Goal: Obtain resource: Download file/media

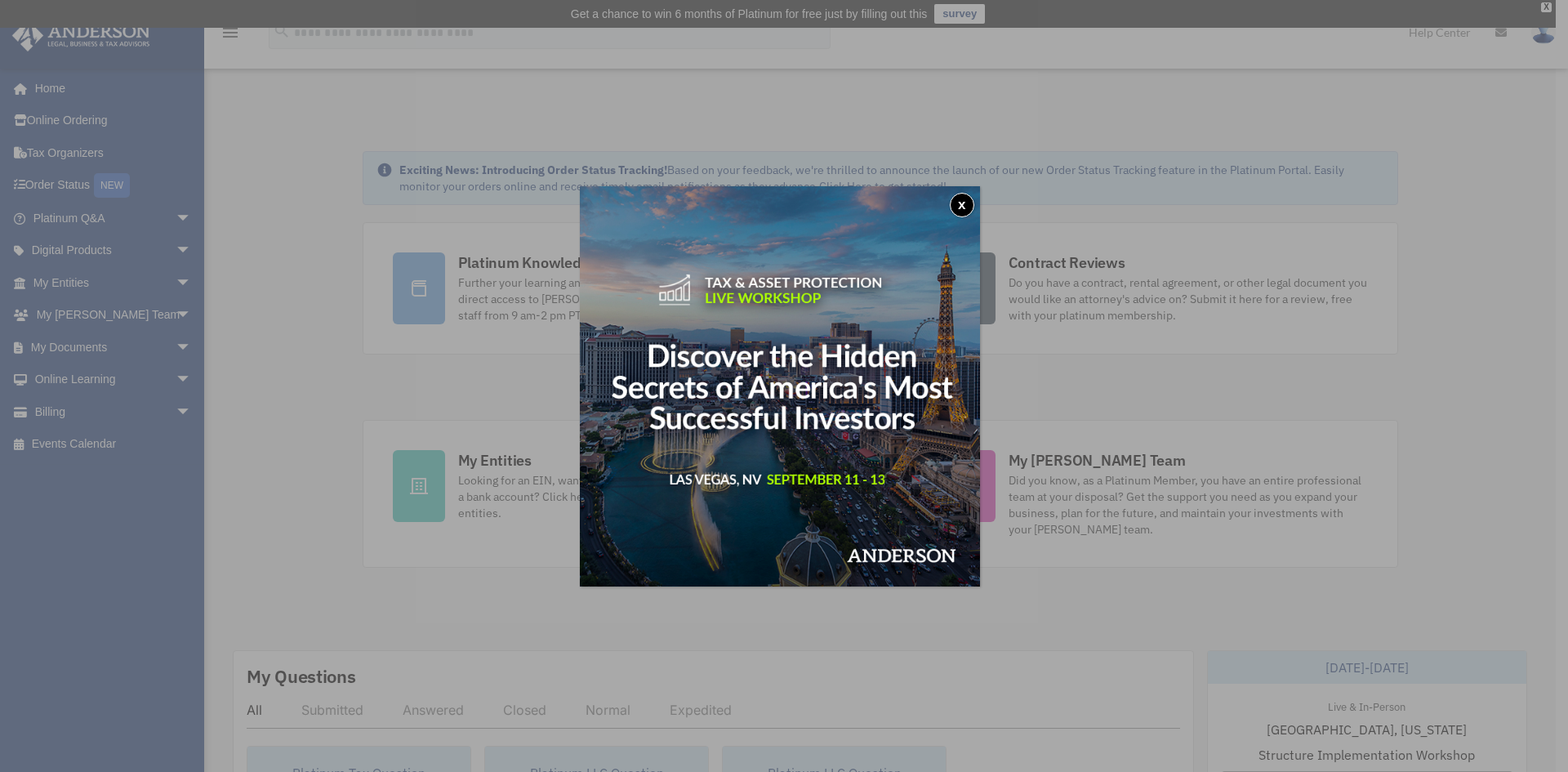
click at [963, 201] on button "x" at bounding box center [961, 204] width 24 height 24
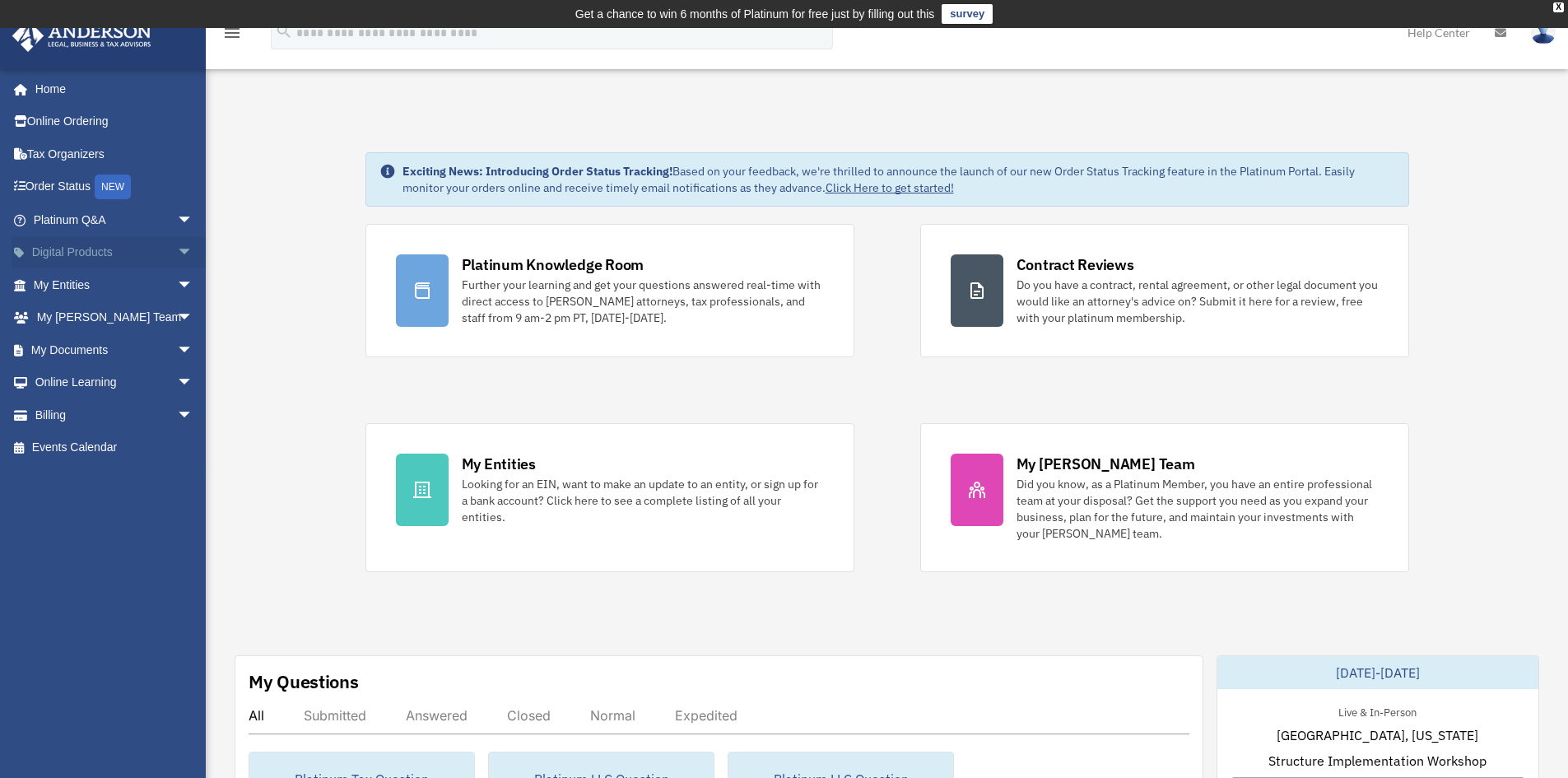
click at [177, 251] on span "arrow_drop_down" at bounding box center [193, 253] width 33 height 34
click at [177, 251] on span "arrow_drop_up" at bounding box center [193, 253] width 33 height 34
click at [177, 281] on span "arrow_drop_down" at bounding box center [193, 286] width 33 height 34
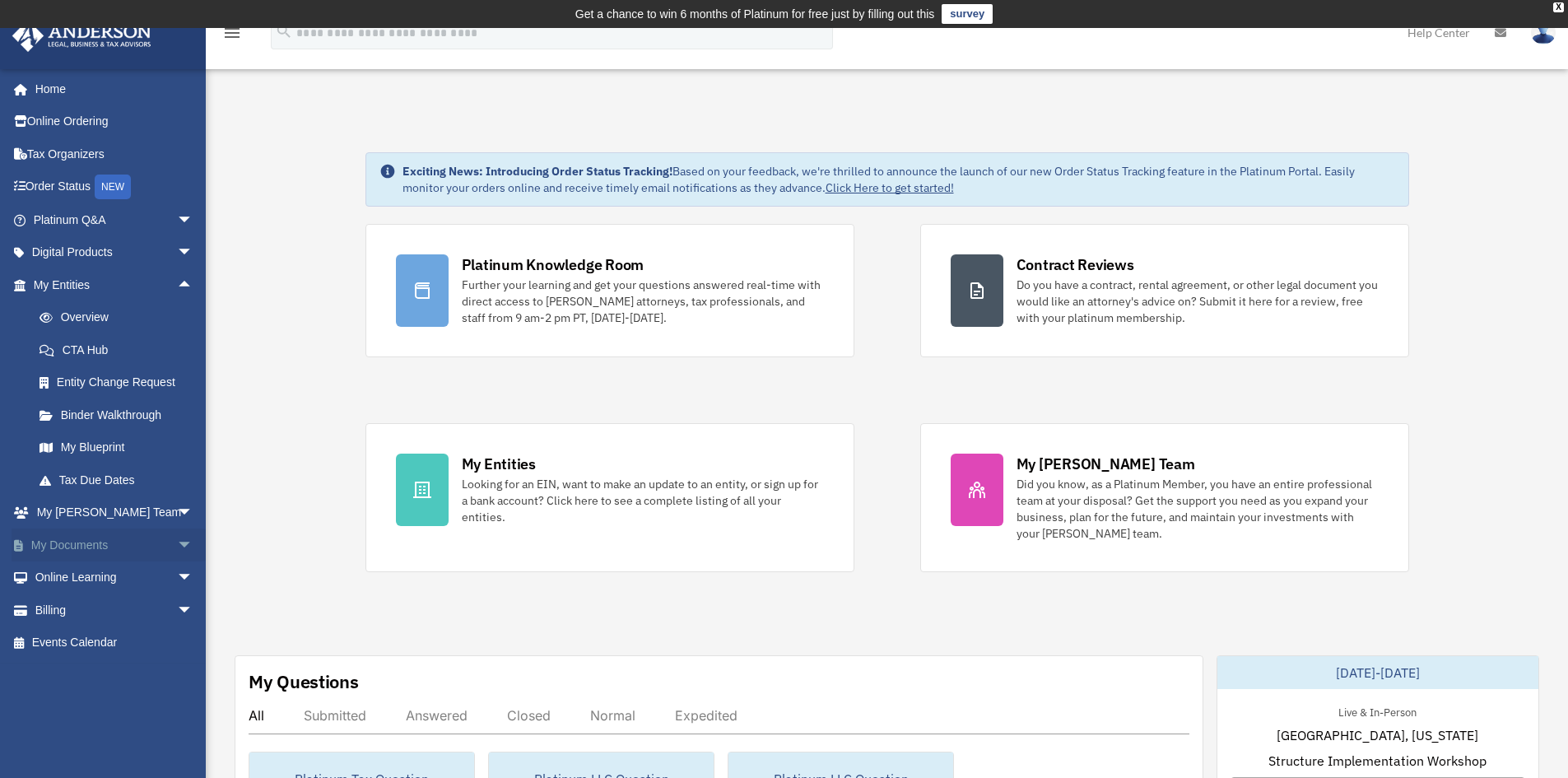
click at [177, 536] on span "arrow_drop_down" at bounding box center [193, 545] width 33 height 34
click at [75, 574] on link "Box" at bounding box center [120, 577] width 195 height 33
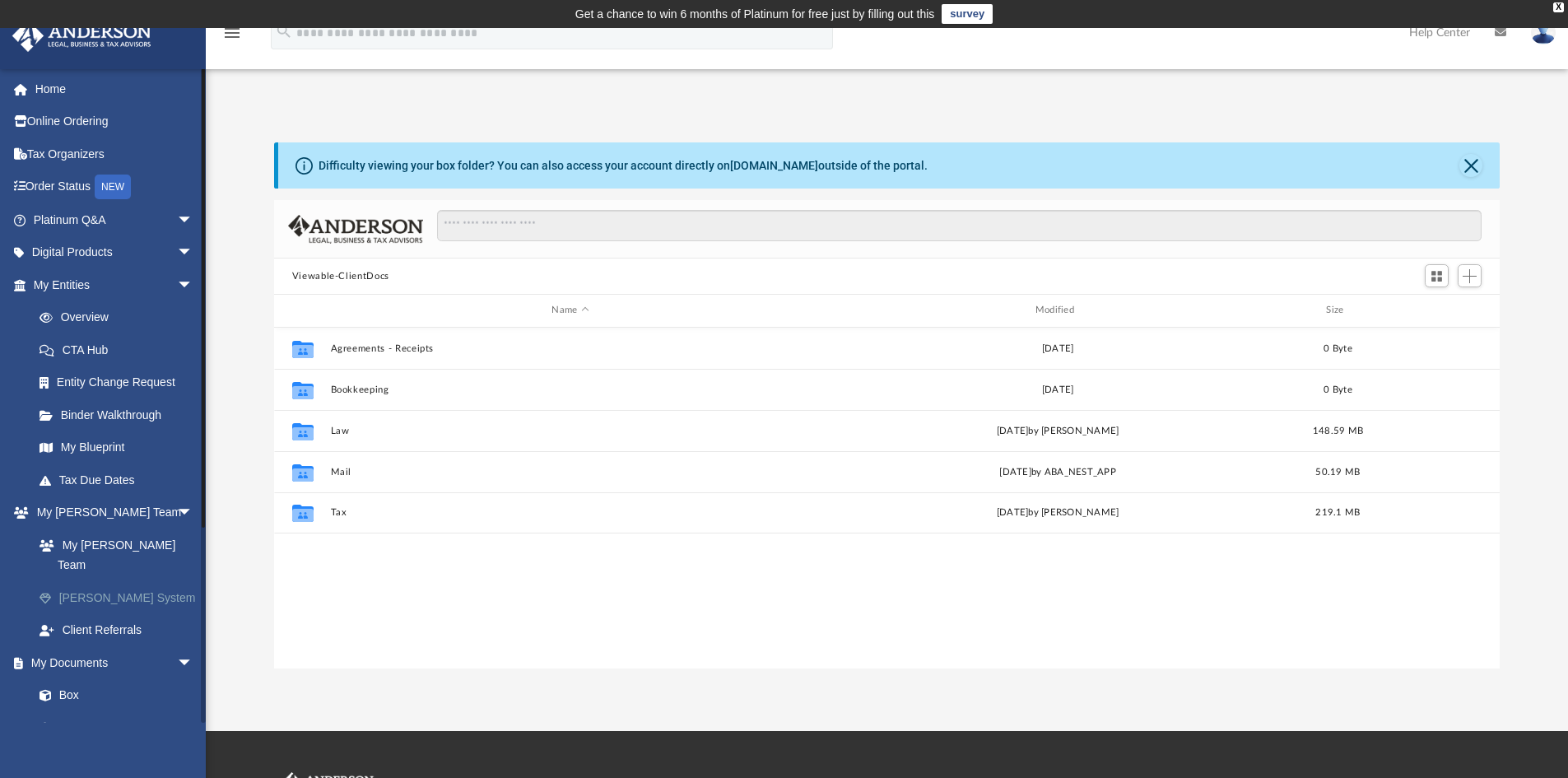
scroll to position [362, 1213]
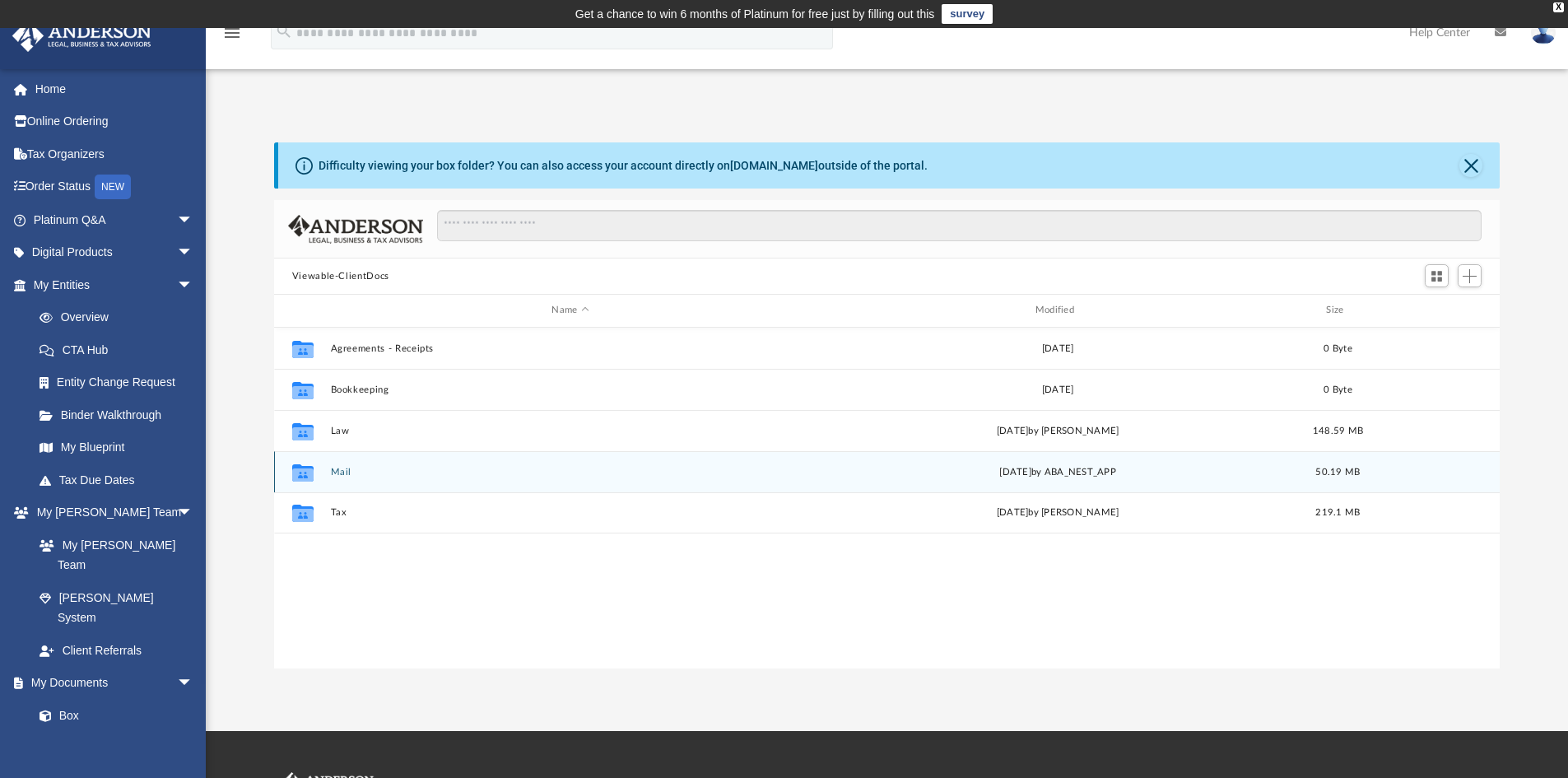
click at [343, 470] on button "Mail" at bounding box center [570, 472] width 480 height 11
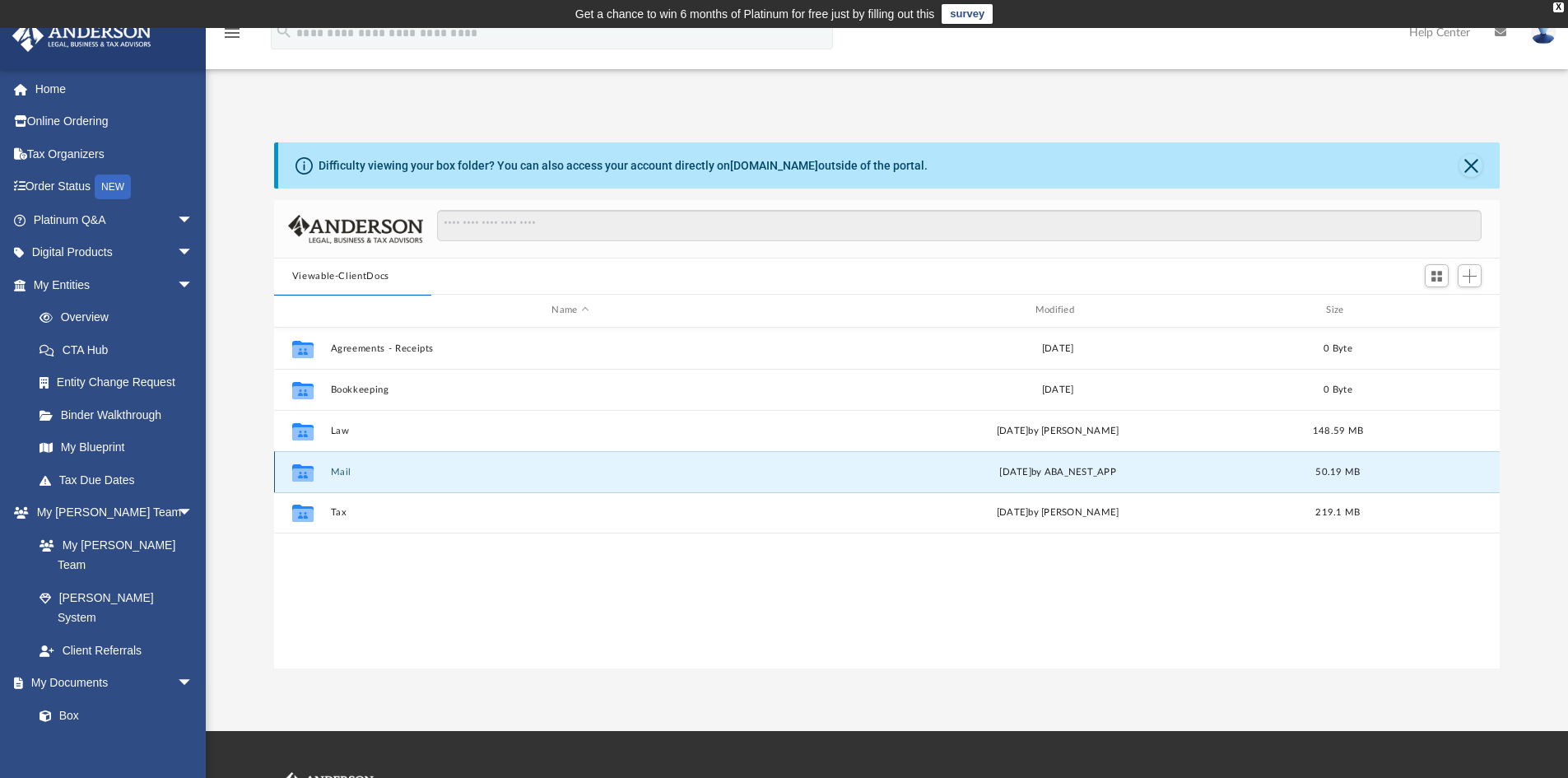
click at [345, 471] on button "Mail" at bounding box center [570, 472] width 480 height 11
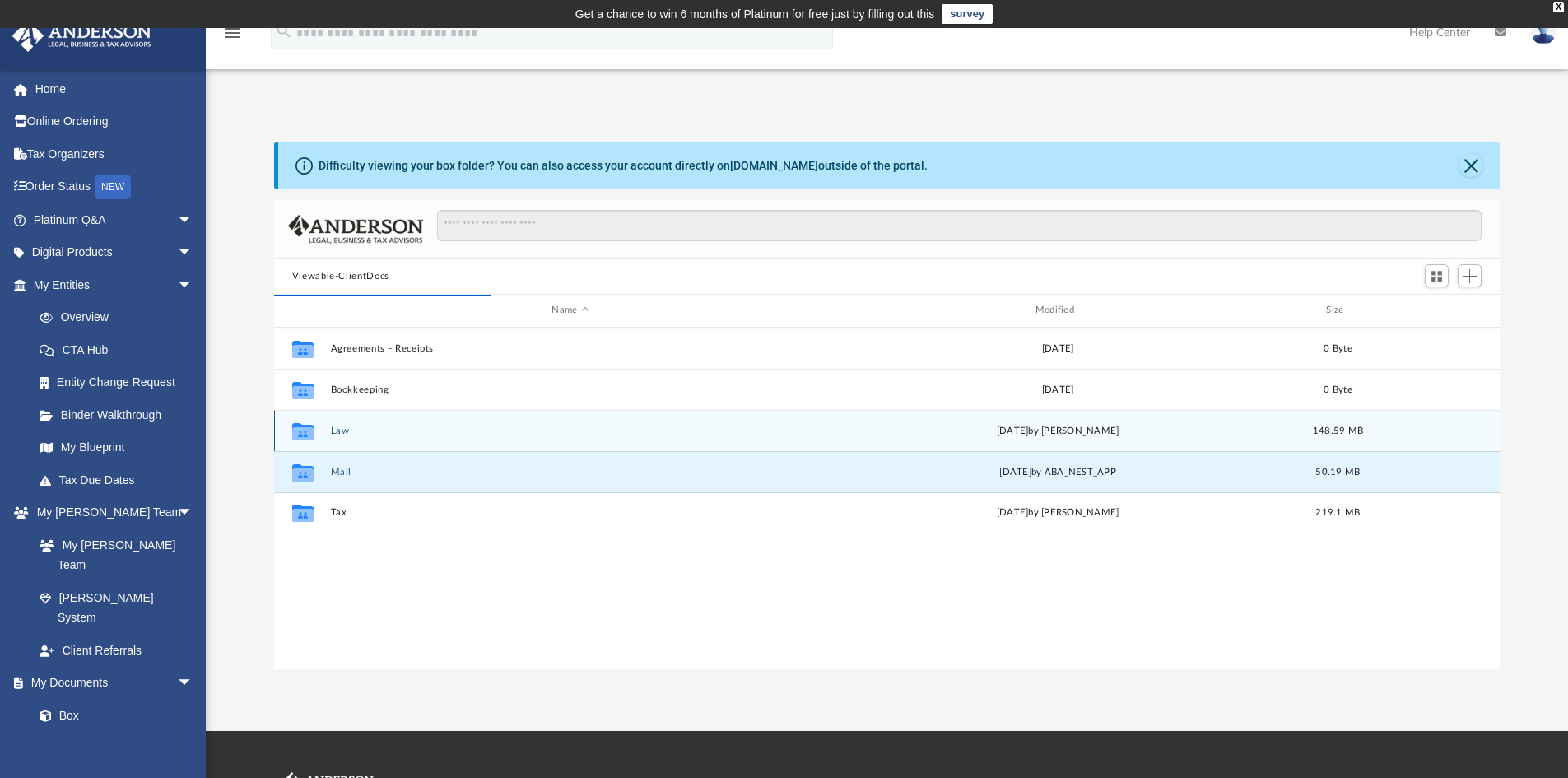
click at [348, 434] on button "Law" at bounding box center [570, 431] width 480 height 11
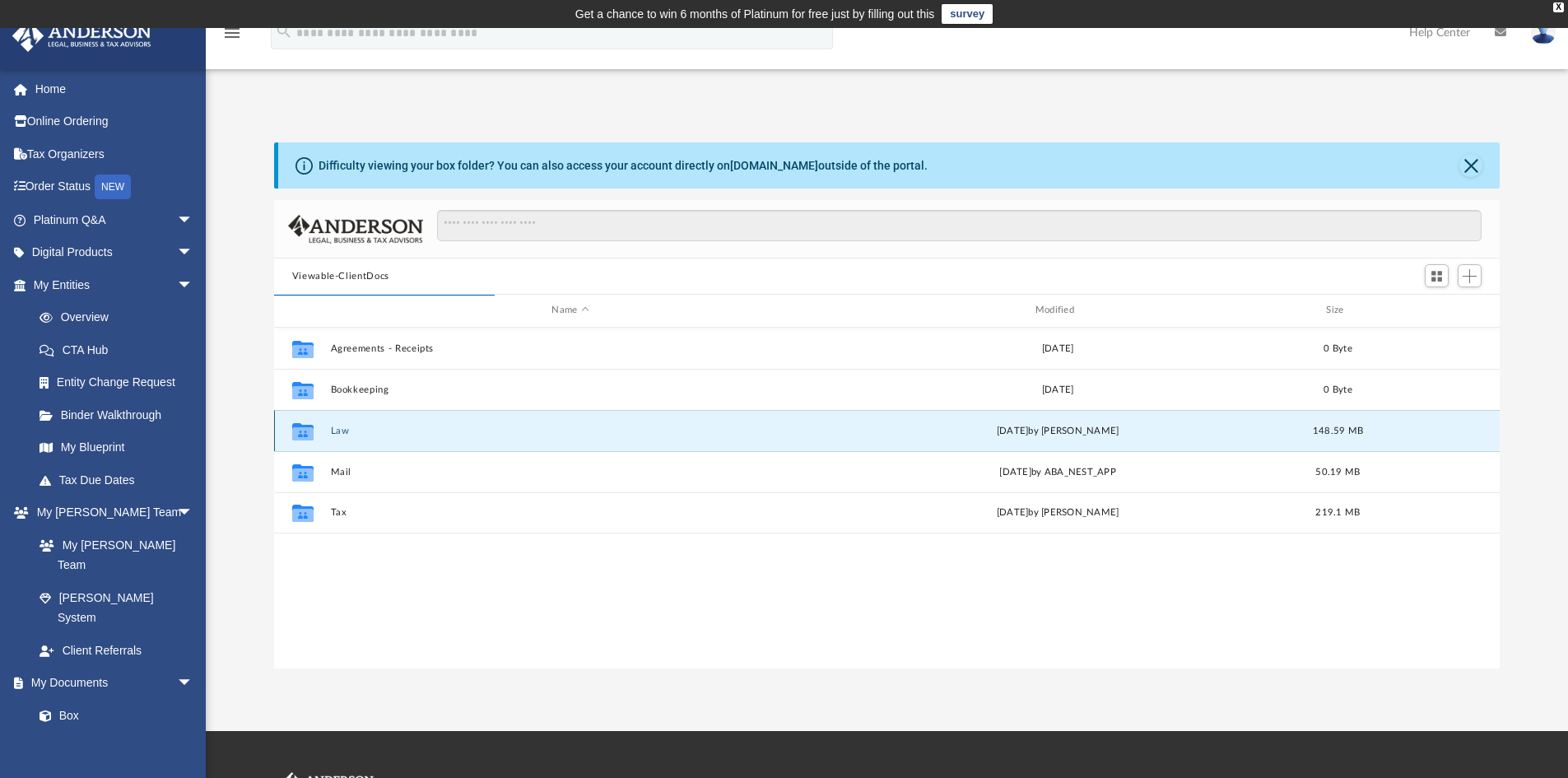
click at [348, 434] on button "Law" at bounding box center [570, 431] width 480 height 11
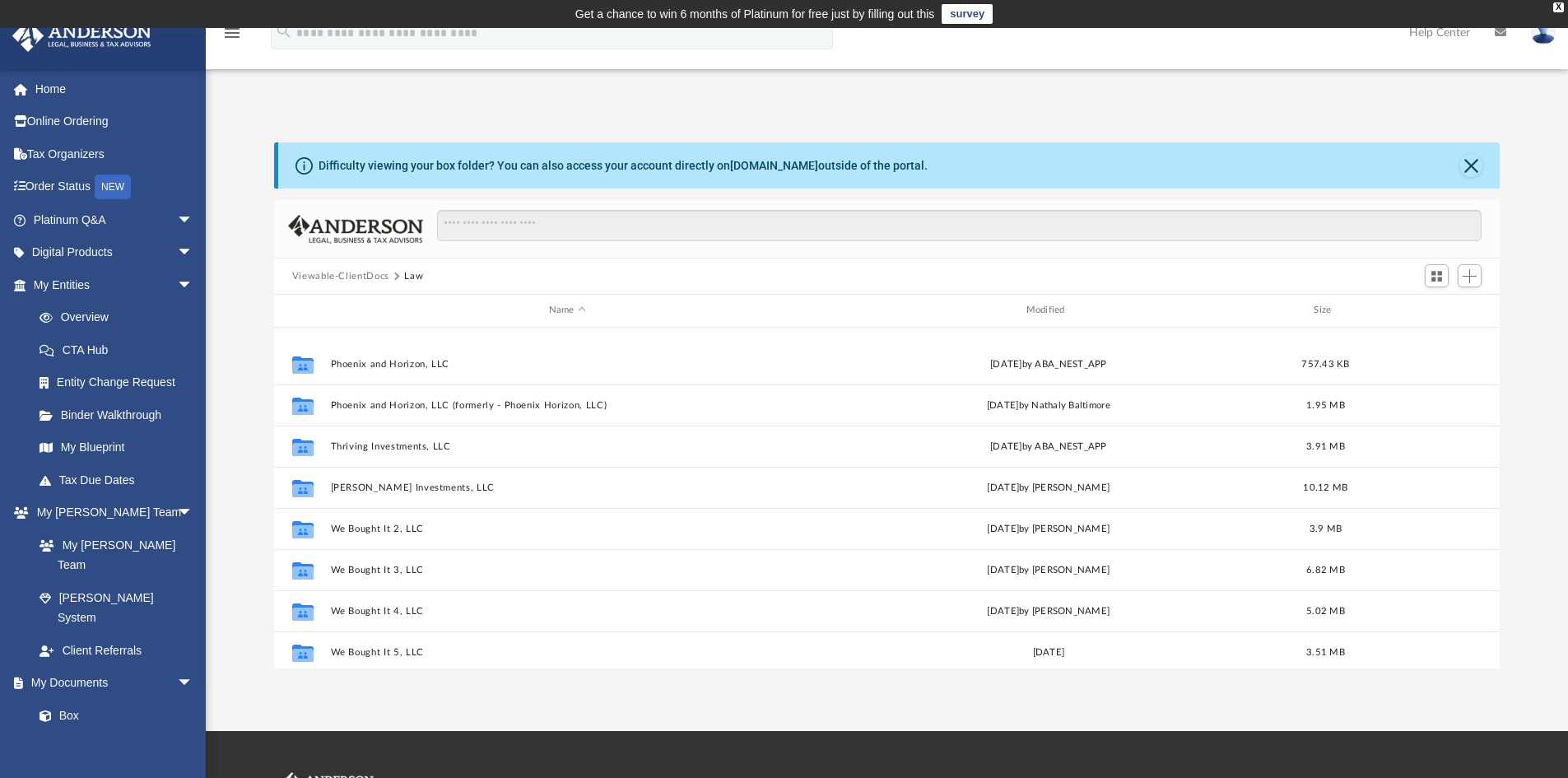
scroll to position [1141, 0]
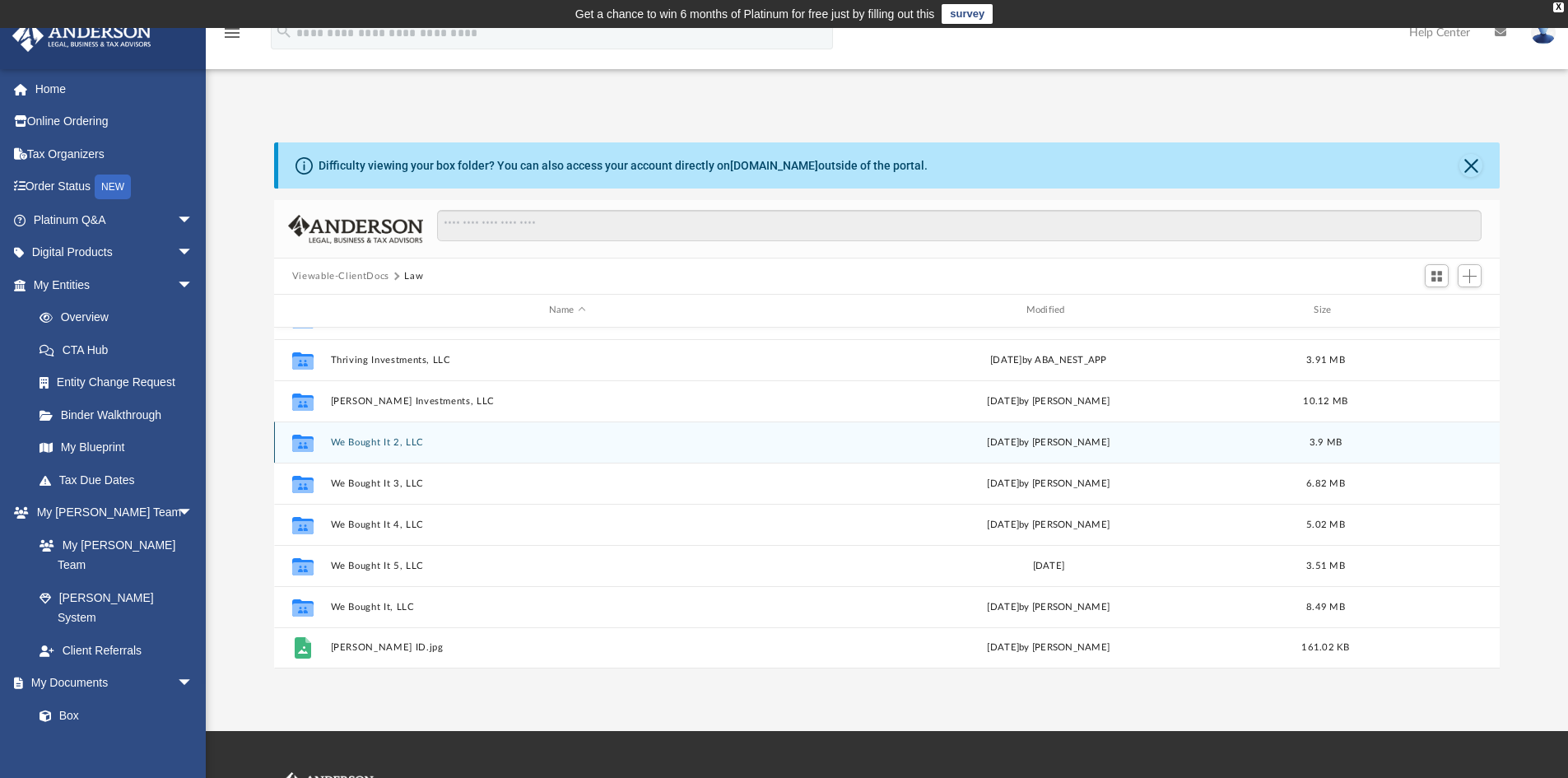
click at [399, 441] on button "We Bought It 2, LLC" at bounding box center [566, 442] width 474 height 11
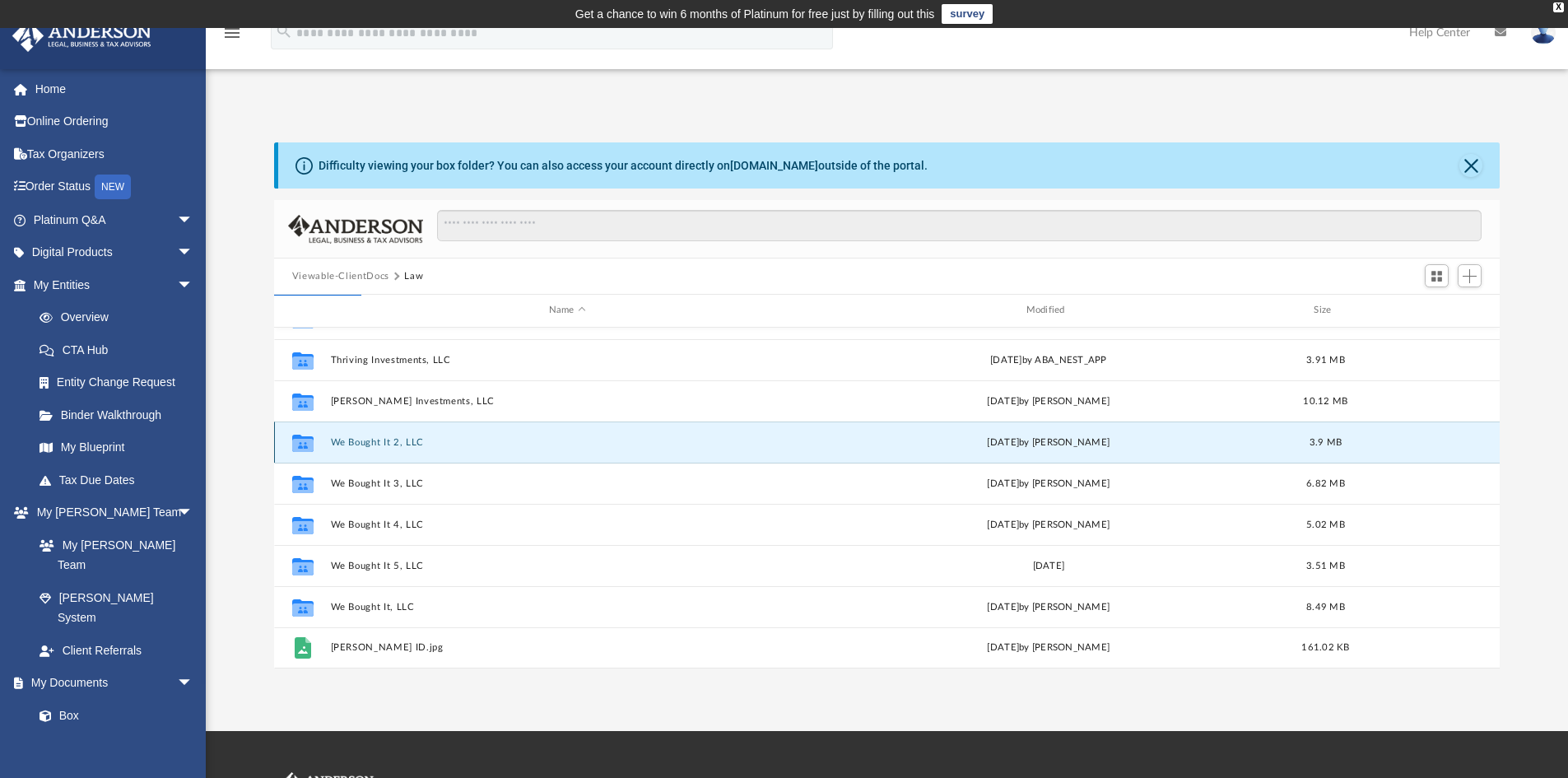
scroll to position [0, 0]
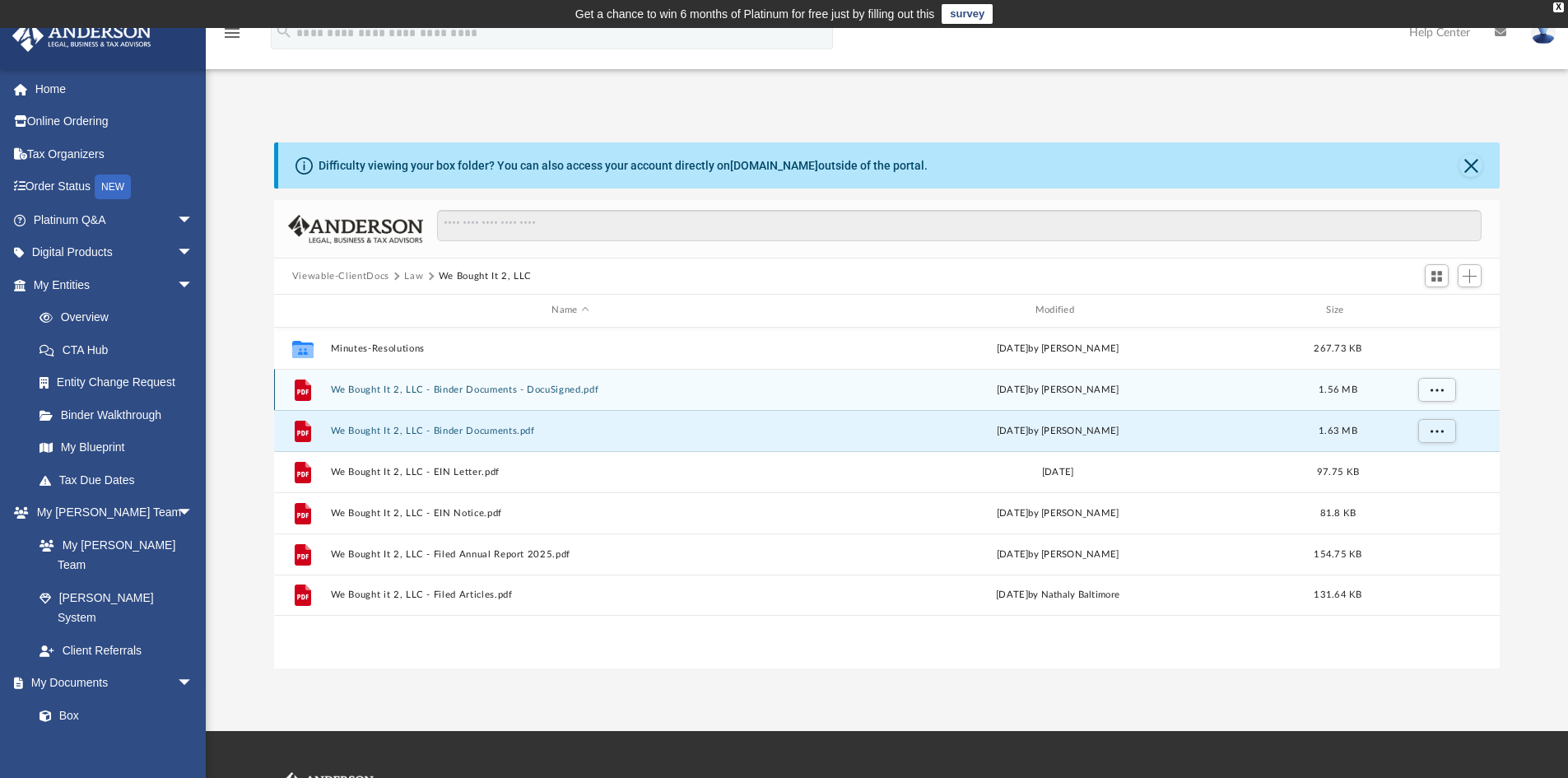
click at [552, 391] on button "We Bought It 2, LLC - Binder Documents - DocuSigned.pdf" at bounding box center [570, 389] width 480 height 11
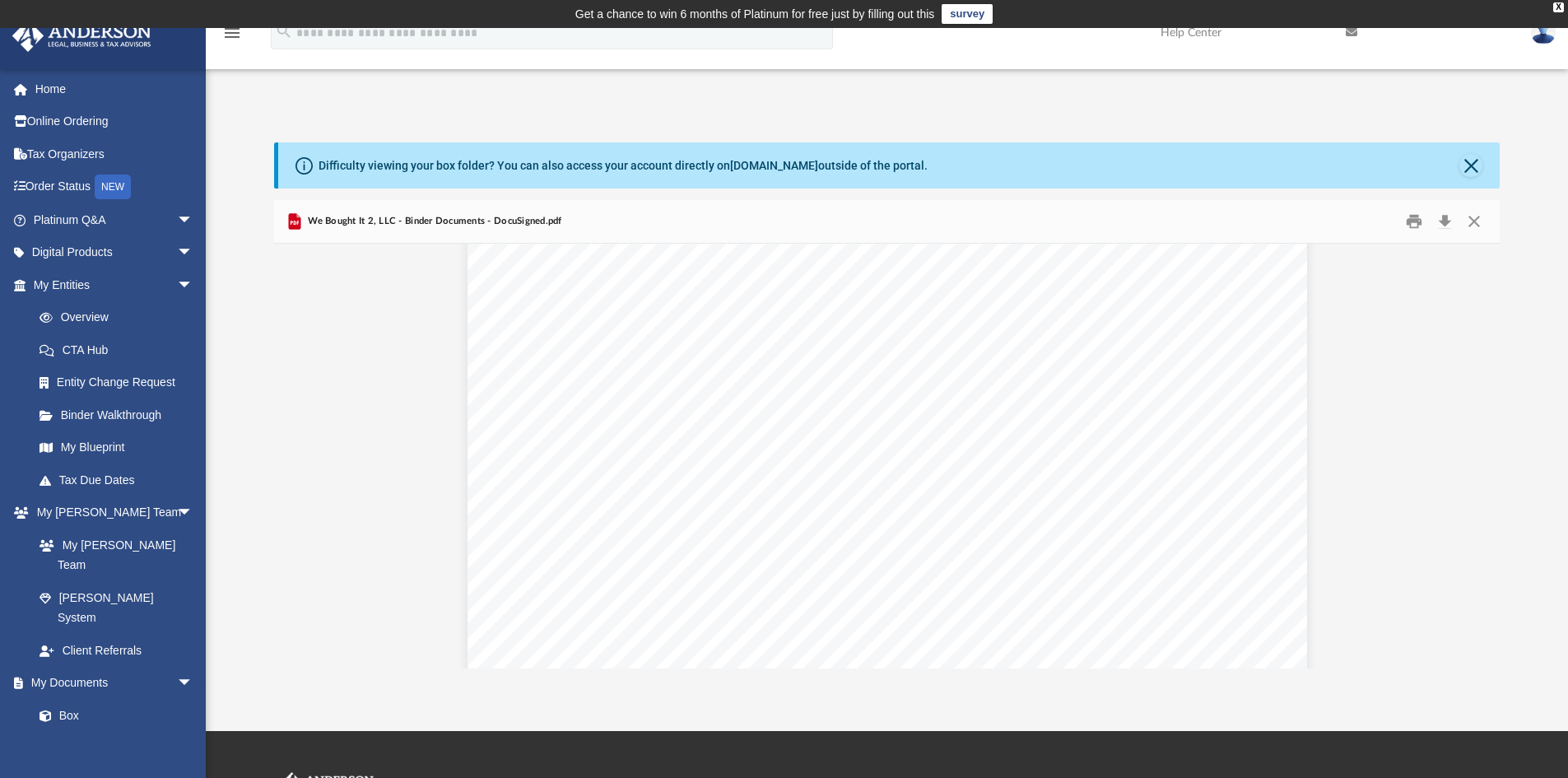
scroll to position [13534, 0]
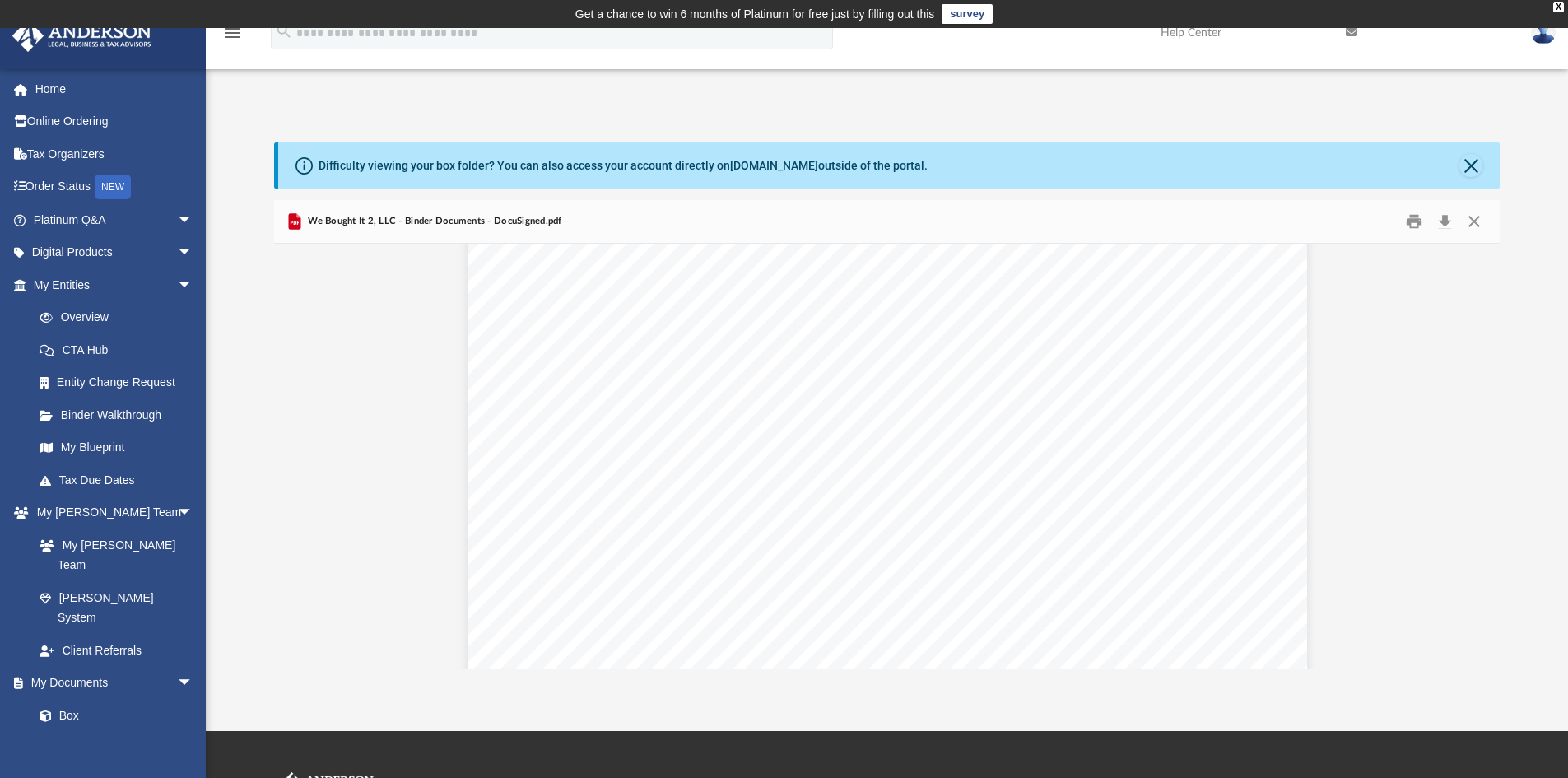
scroll to position [58080, 0]
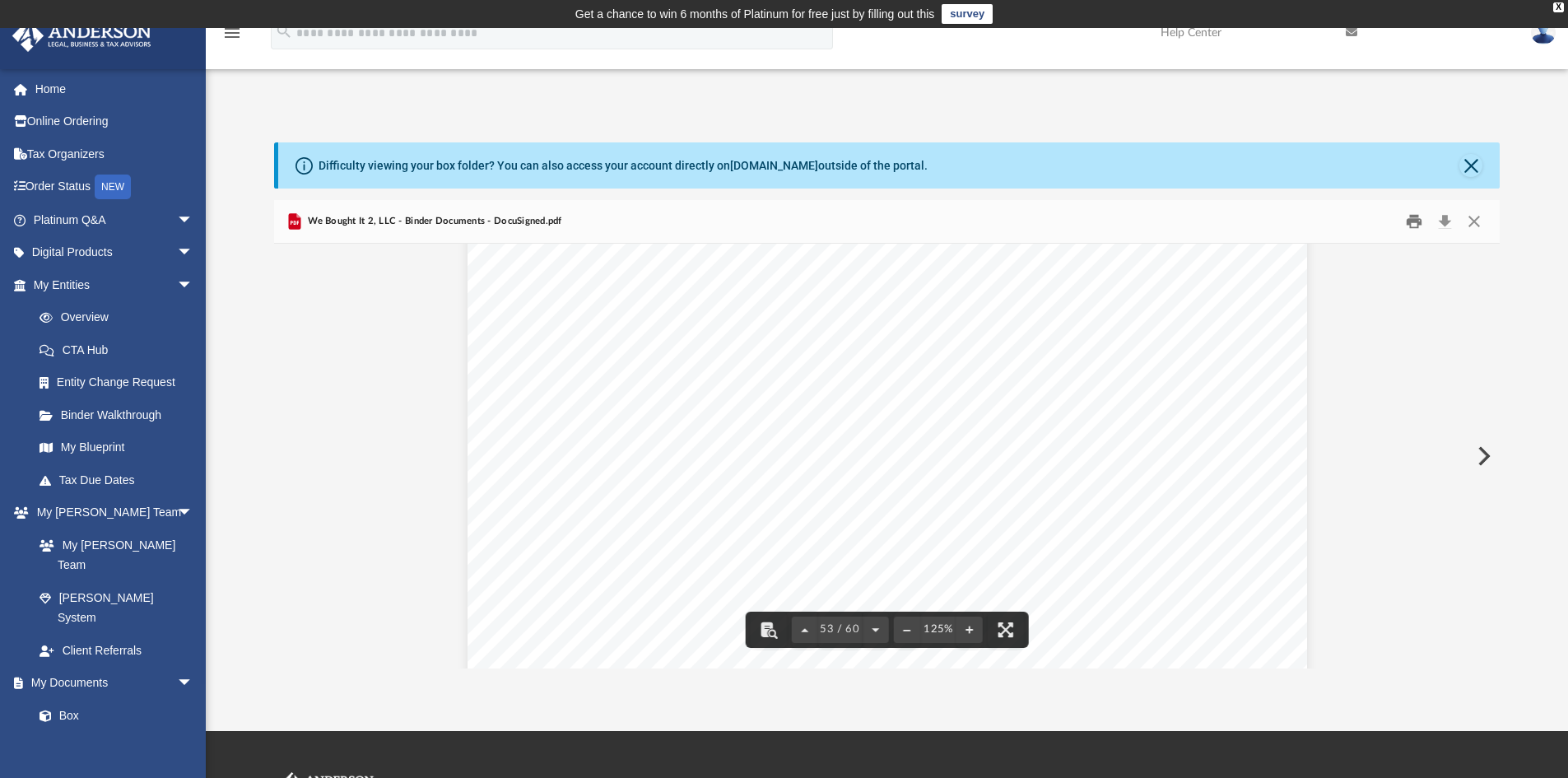
click at [1414, 223] on button "Print" at bounding box center [1414, 222] width 33 height 25
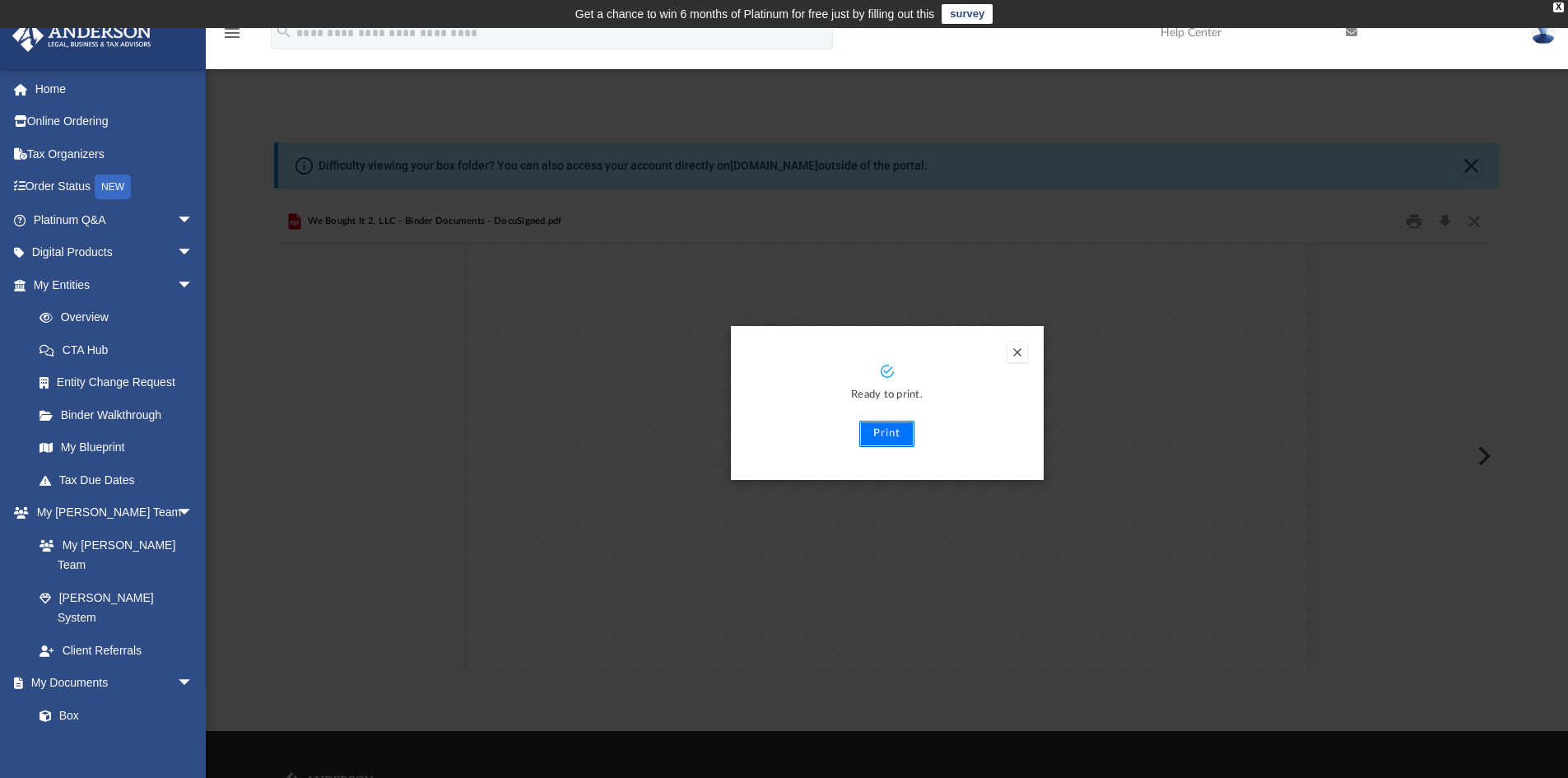
click at [892, 429] on button "Print" at bounding box center [887, 433] width 55 height 26
